Goal: Task Accomplishment & Management: Use online tool/utility

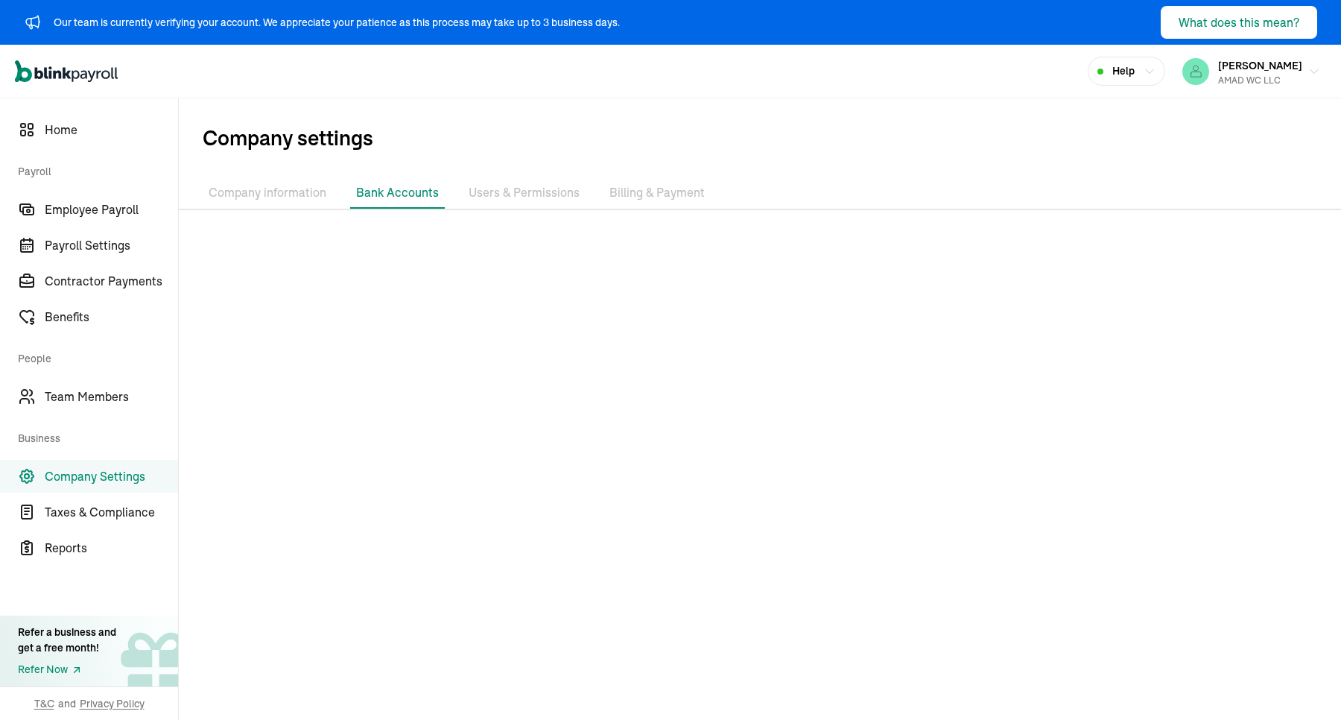
scroll to position [79, 0]
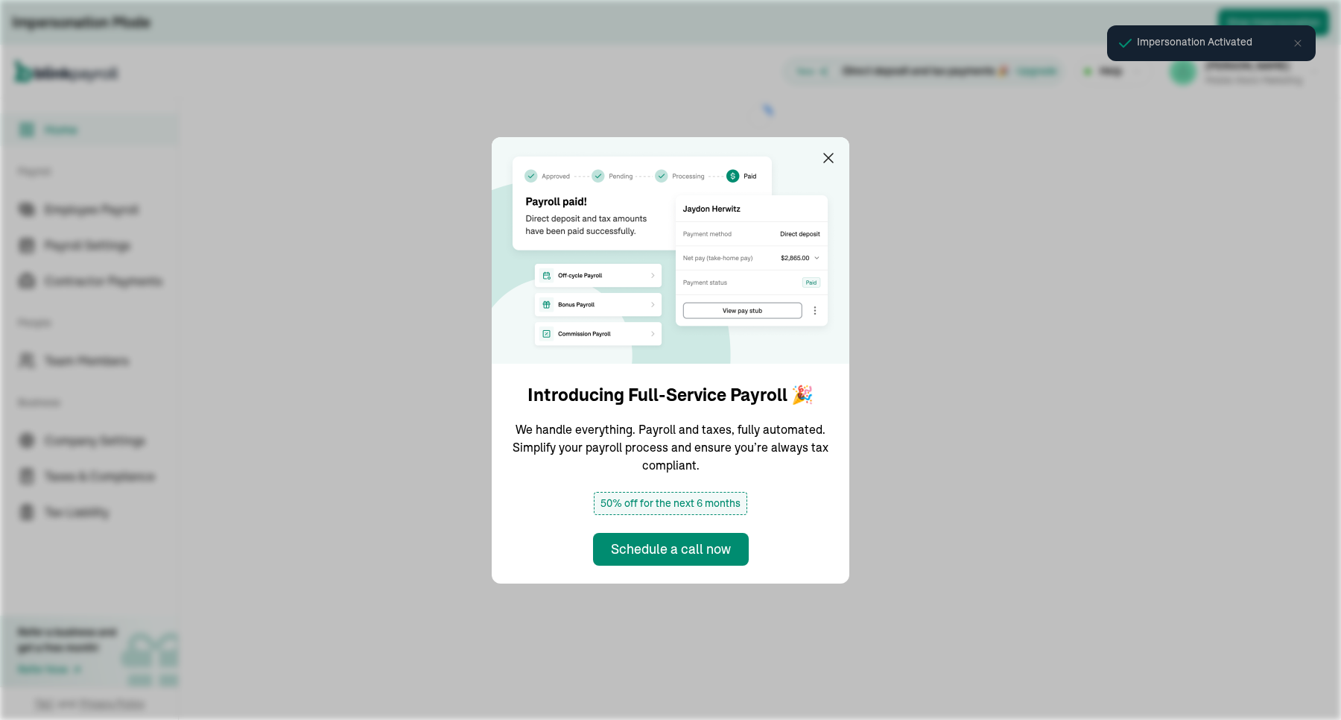
click at [419, 620] on div "Introducing Full-Service Payroll 🎉 We handle everything. Payroll and taxes, ful…" at bounding box center [670, 360] width 1341 height 720
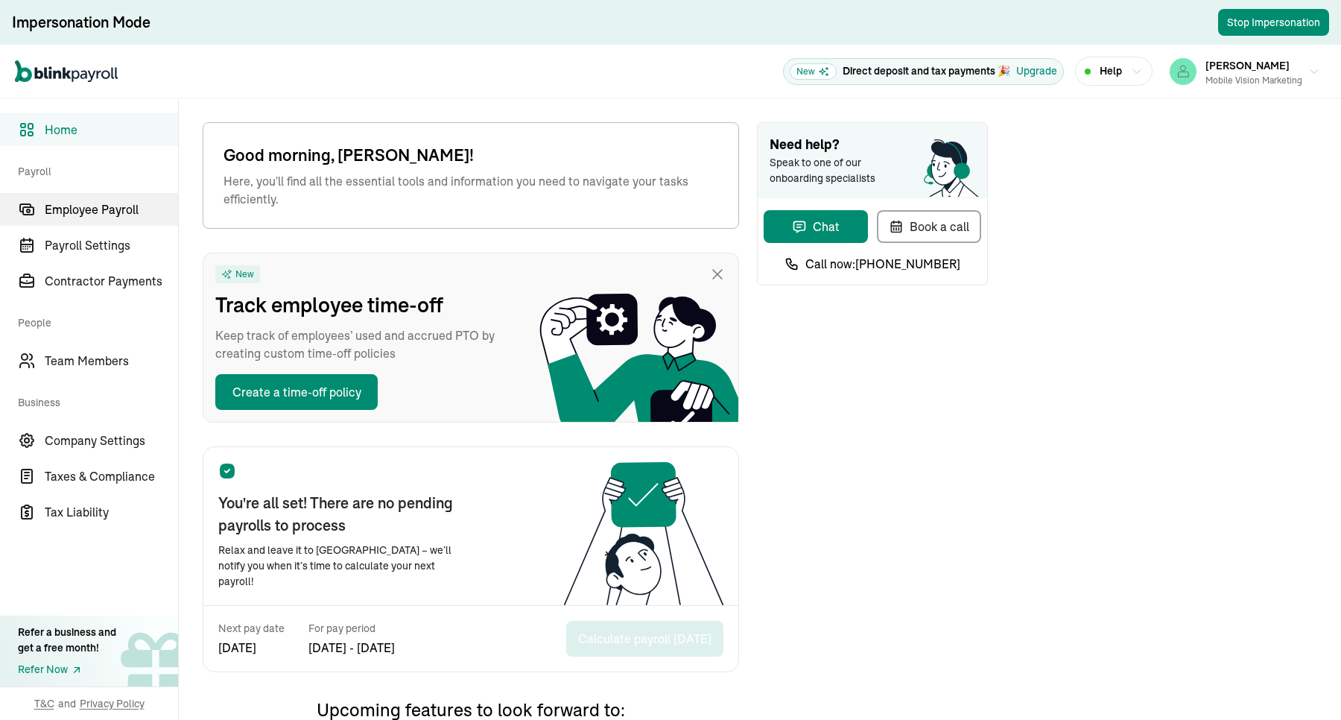
click at [127, 205] on span "Employee Payroll" at bounding box center [111, 209] width 133 height 18
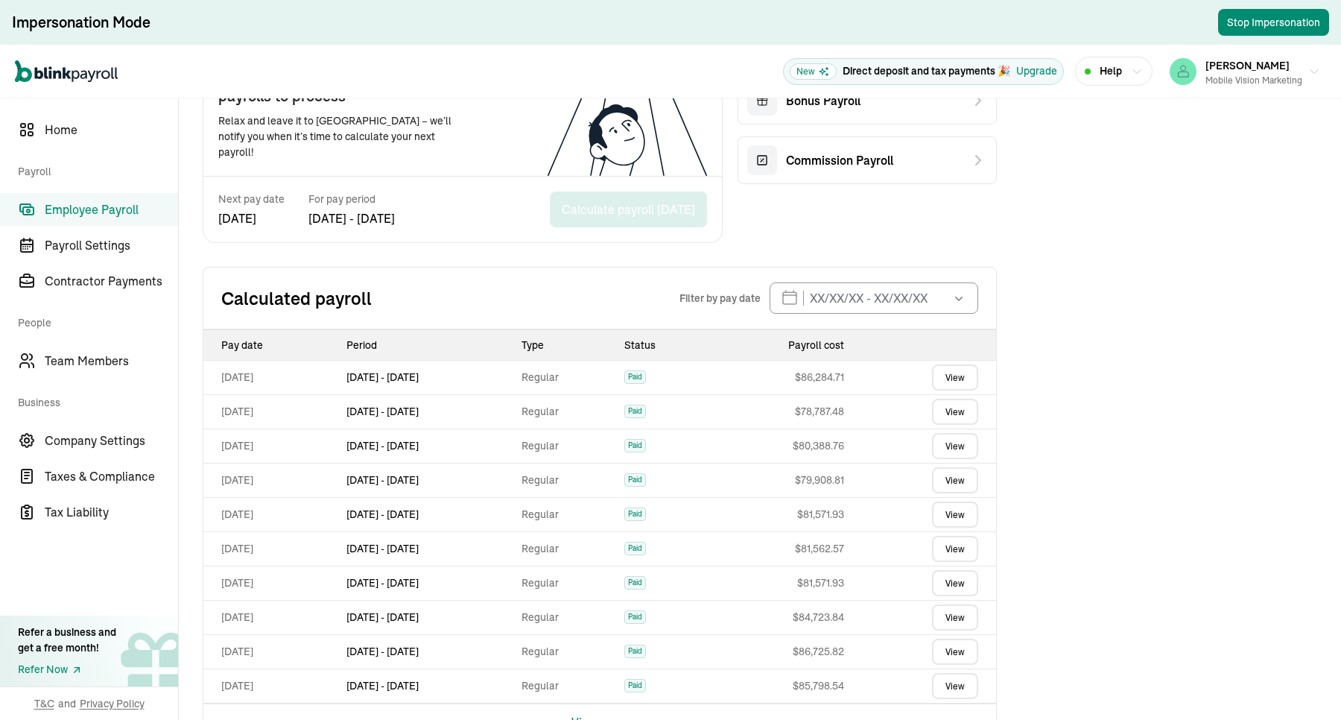
scroll to position [393, 0]
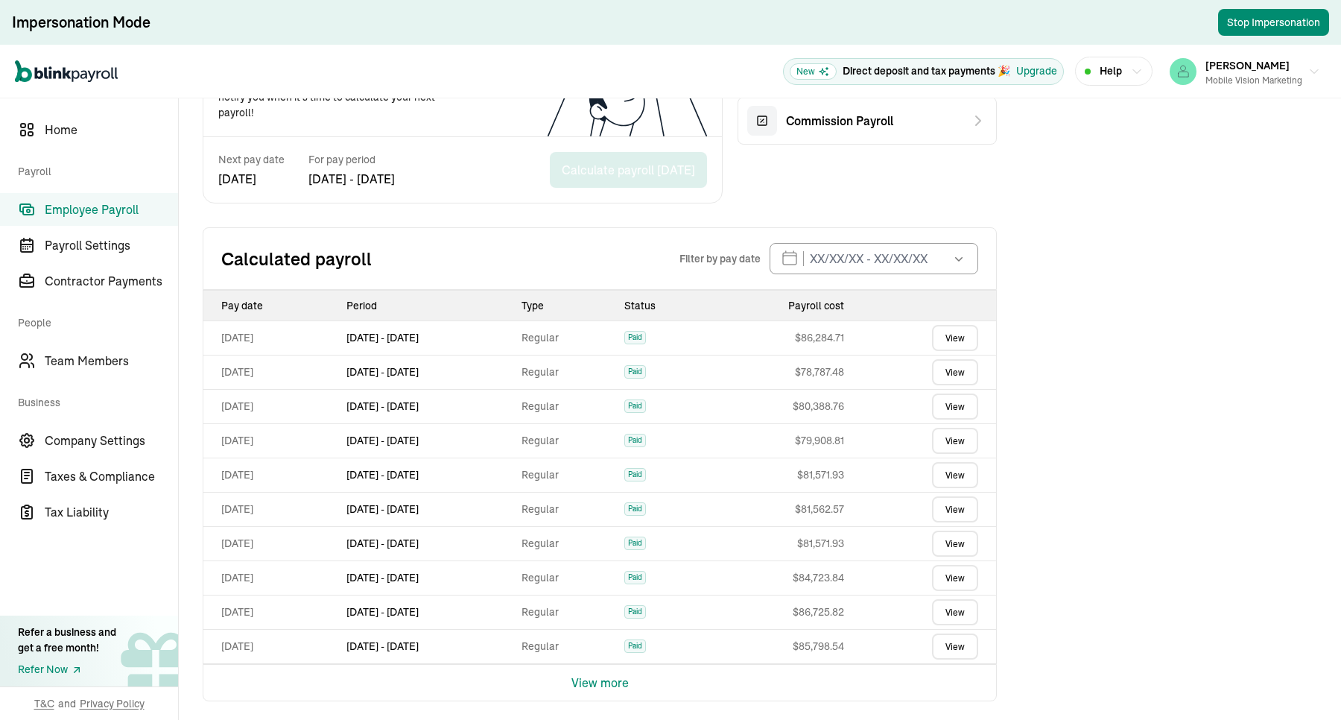
click at [593, 676] on button "View more" at bounding box center [599, 682] width 57 height 36
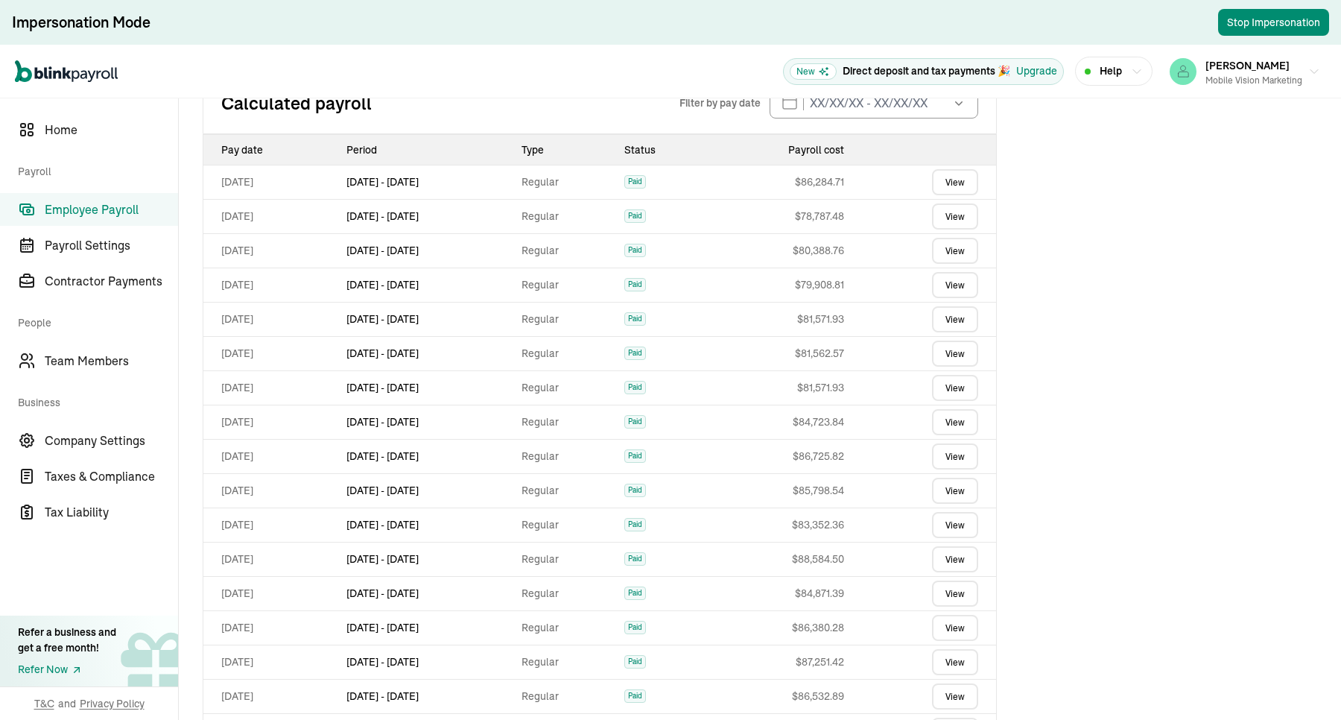
scroll to position [731, 0]
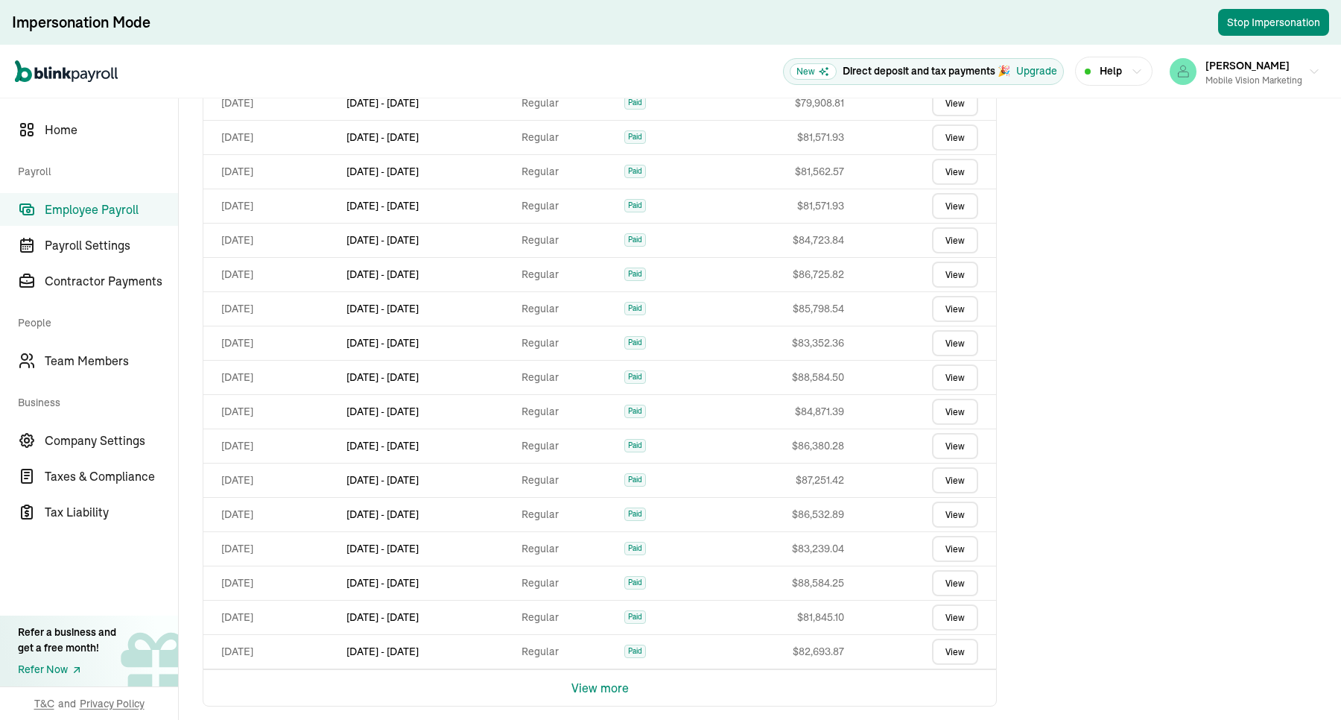
click at [592, 671] on button "View more" at bounding box center [599, 688] width 57 height 36
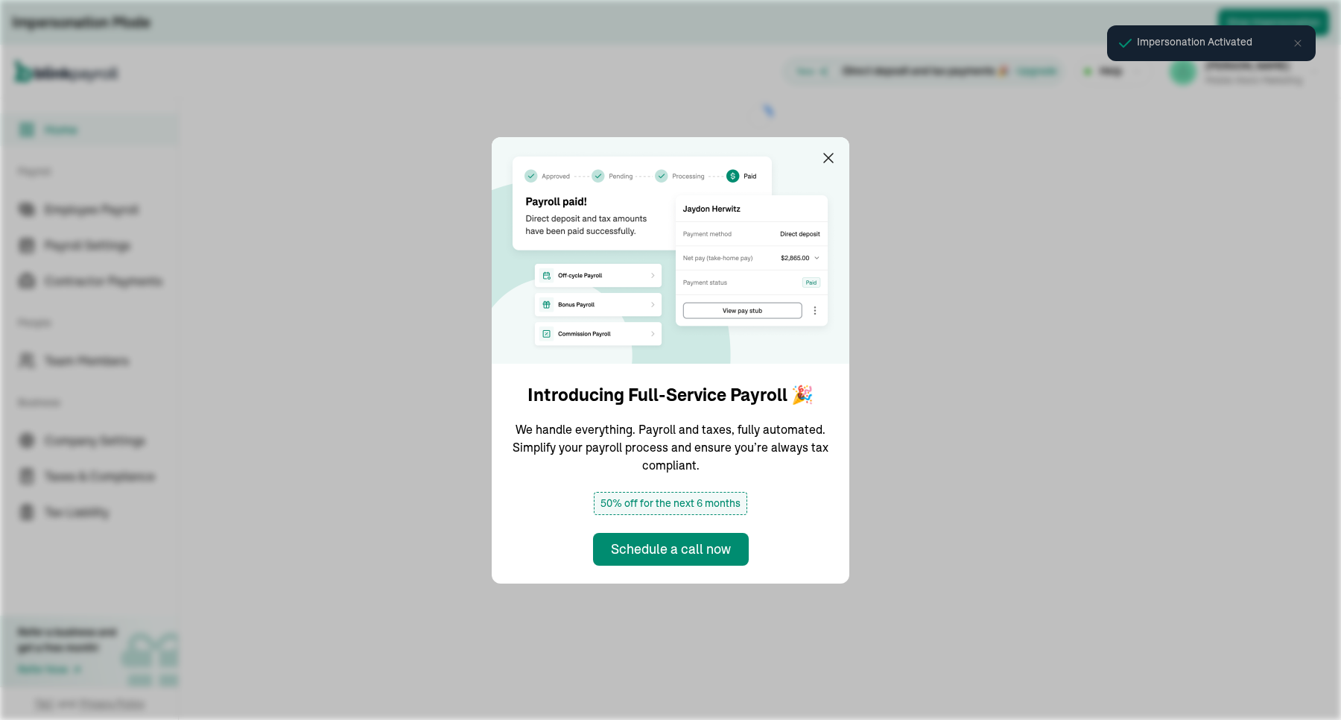
click at [419, 620] on div "Introducing Full-Service Payroll 🎉 We handle everything. Payroll and taxes, ful…" at bounding box center [670, 360] width 1341 height 720
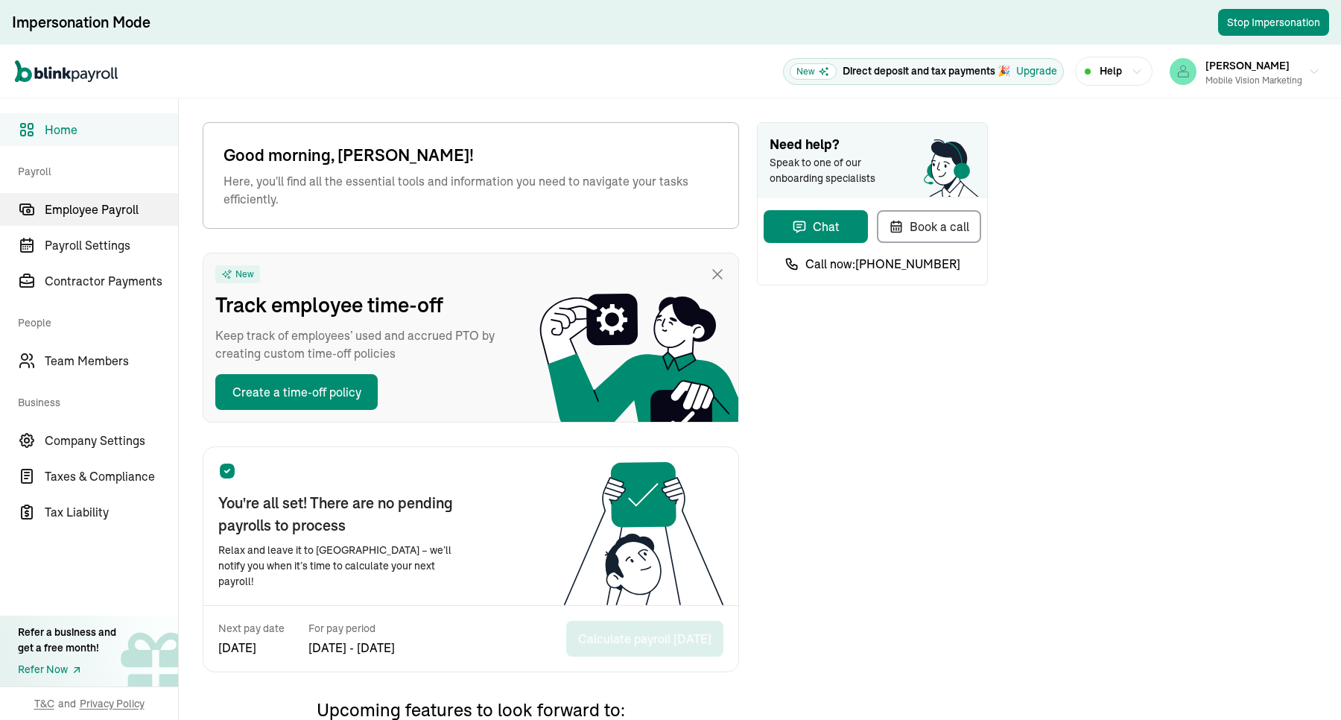
click at [127, 205] on span "Employee Payroll" at bounding box center [111, 209] width 133 height 18
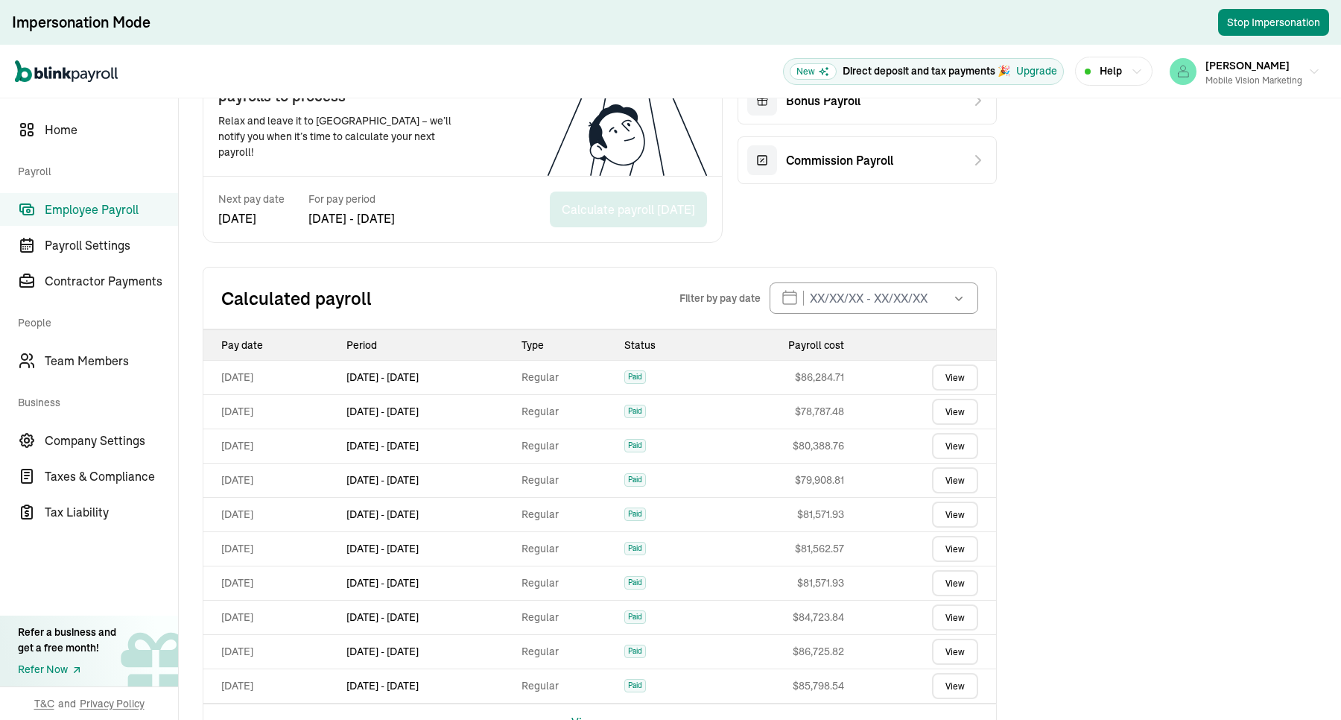
scroll to position [393, 0]
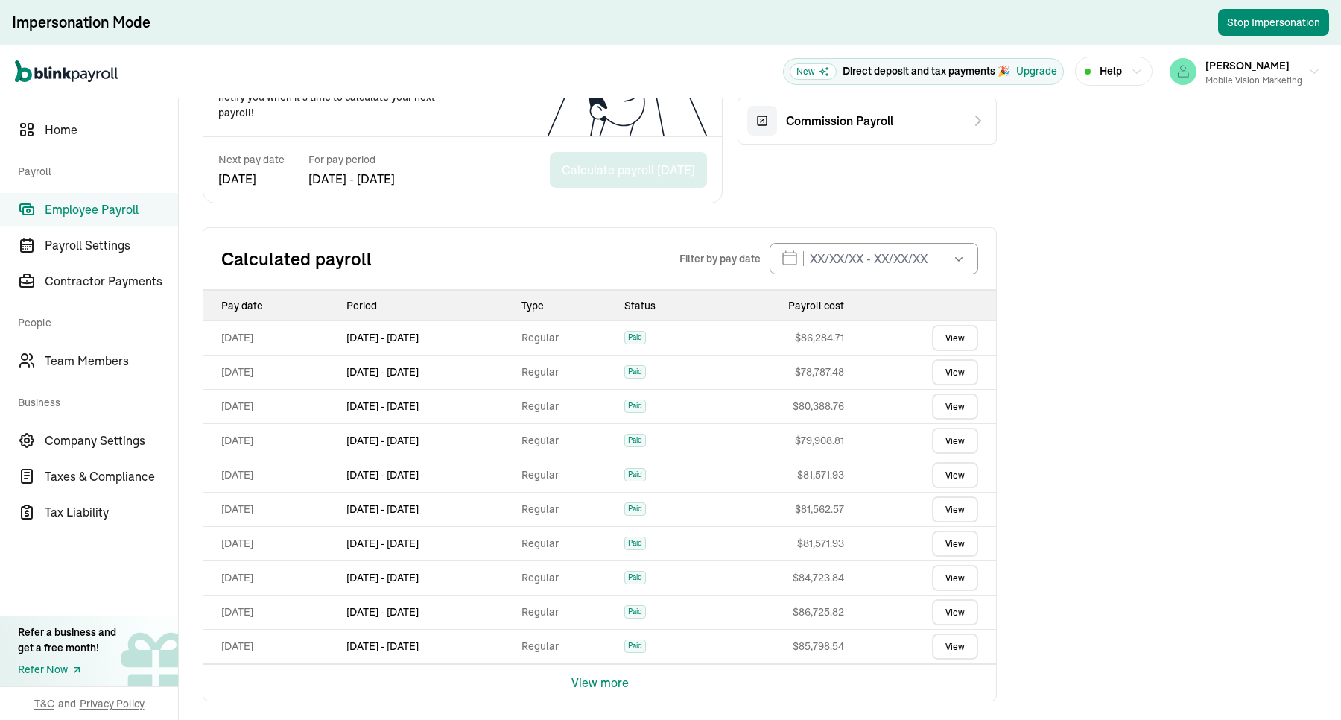
click at [593, 676] on button "View more" at bounding box center [599, 682] width 57 height 36
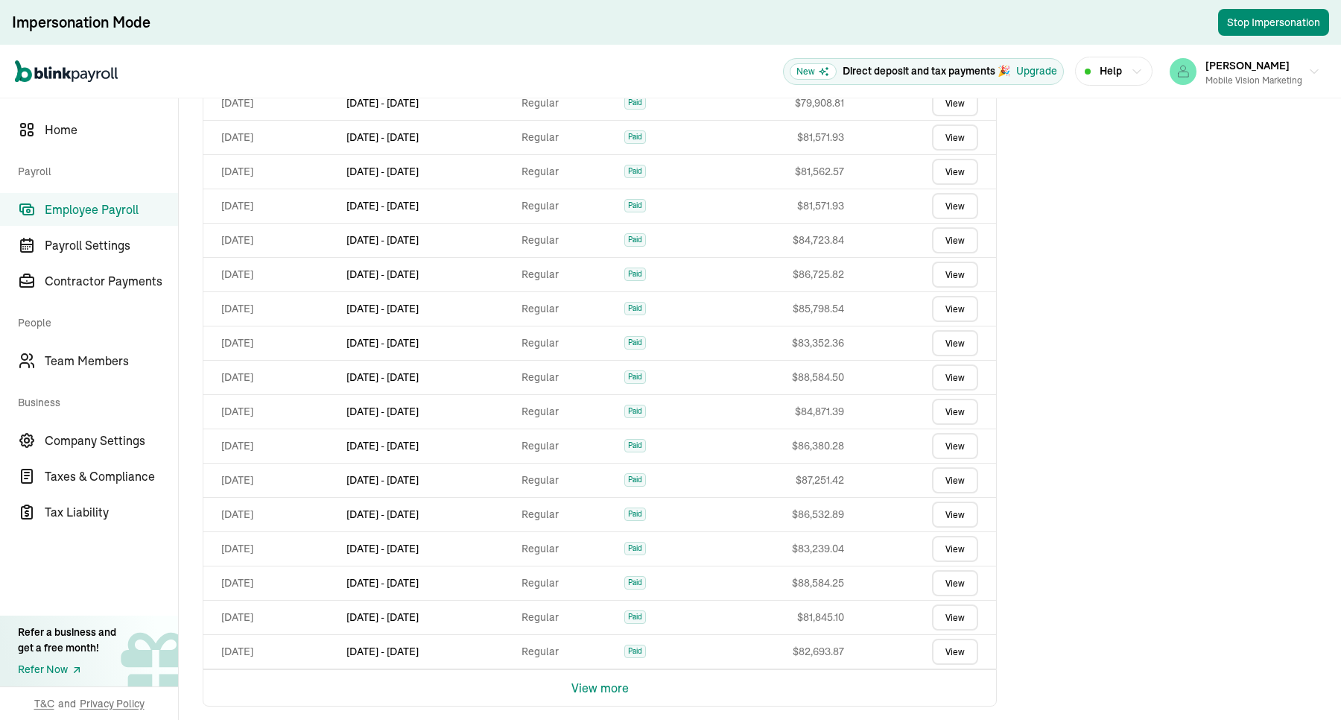
click at [592, 671] on button "View more" at bounding box center [599, 688] width 57 height 36
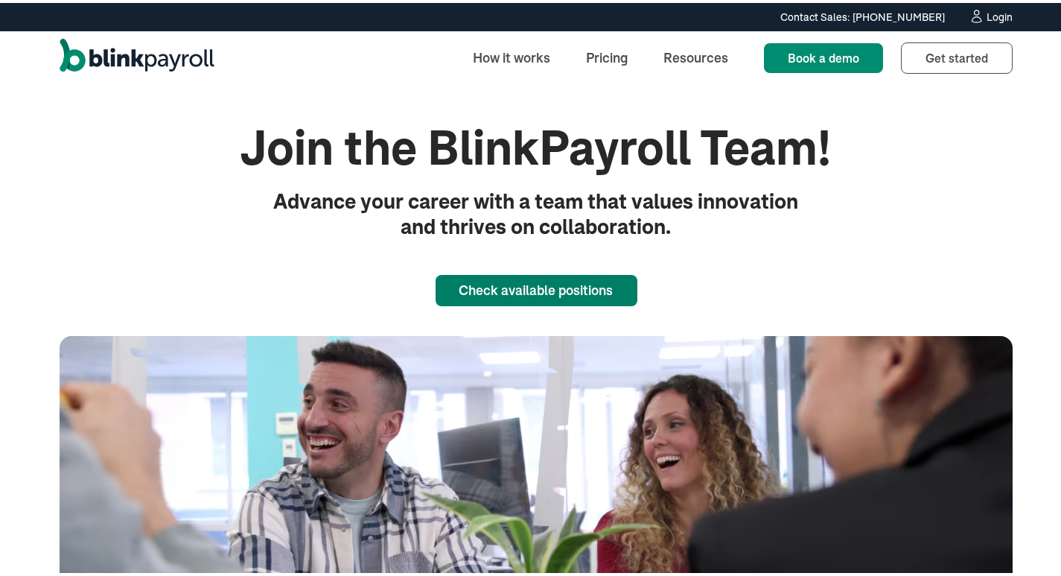
click at [564, 276] on link "Check available positions" at bounding box center [537, 287] width 202 height 31
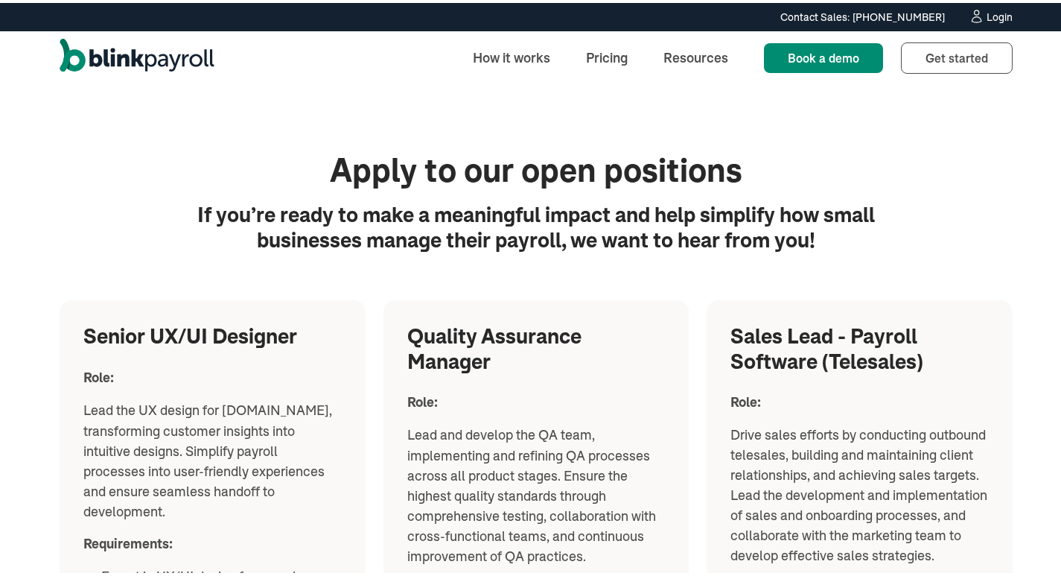
scroll to position [1615, 0]
